Goal: Use online tool/utility: Utilize a website feature to perform a specific function

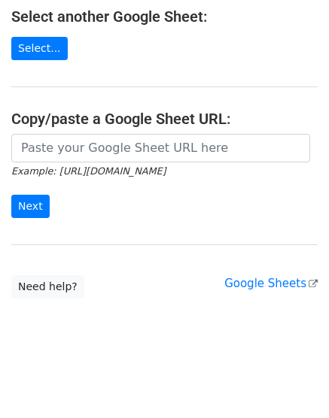
scroll to position [282, 0]
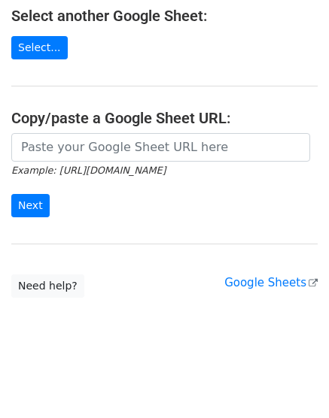
click at [85, 228] on div "Example: [URL][DOMAIN_NAME] Next" at bounding box center [164, 182] width 329 height 99
click at [34, 230] on div "Example: [URL][DOMAIN_NAME] Next" at bounding box center [164, 182] width 329 height 99
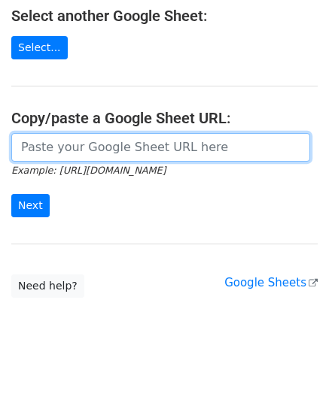
click at [53, 145] on input "url" at bounding box center [160, 147] width 299 height 29
paste input "[URL][DOMAIN_NAME]"
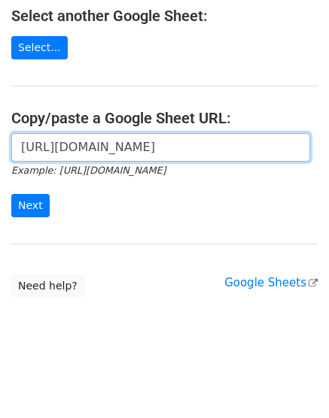
scroll to position [0, 338]
type input "[URL][DOMAIN_NAME]"
click at [11, 194] on input "Next" at bounding box center [30, 205] width 38 height 23
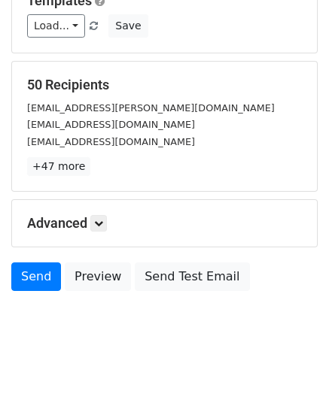
scroll to position [166, 0]
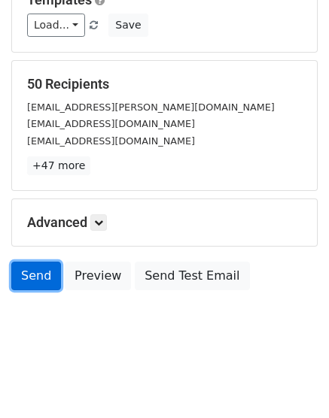
click at [31, 282] on link "Send" at bounding box center [36, 276] width 50 height 29
